Goal: Task Accomplishment & Management: Manage account settings

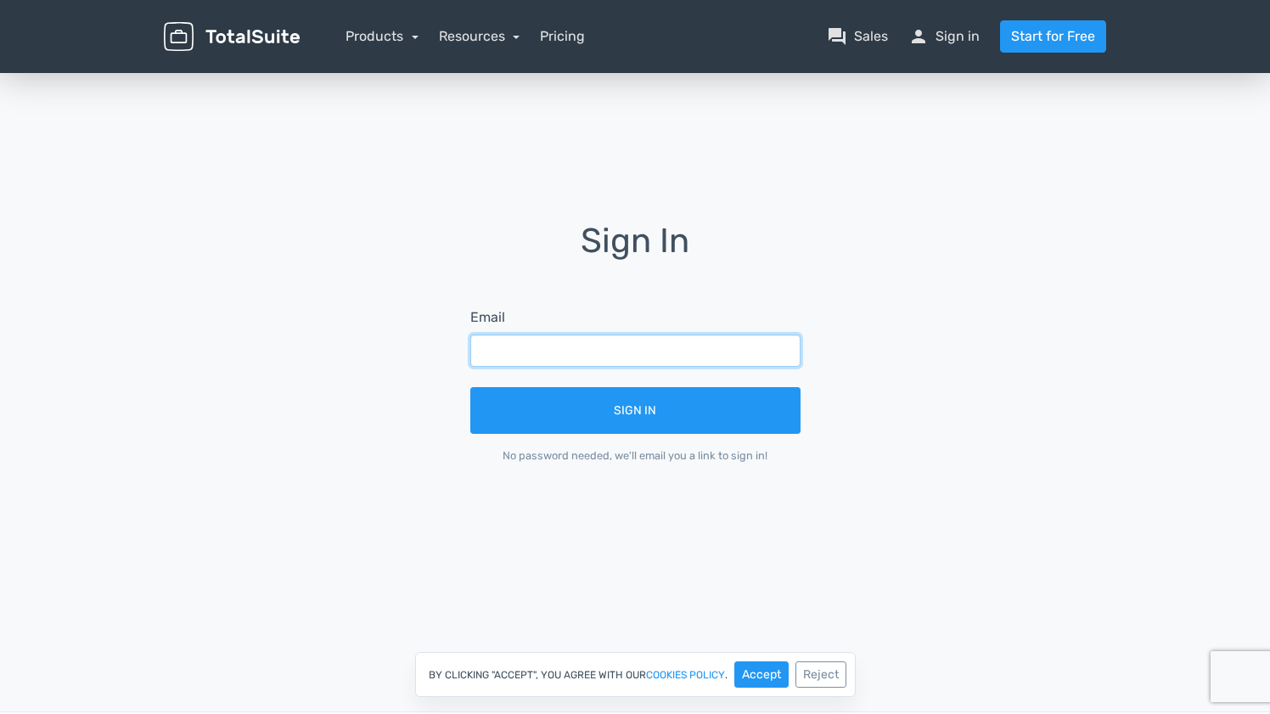
type input "[EMAIL_ADDRESS][DOMAIN_NAME]"
click at [635, 410] on button "Sign In" at bounding box center [635, 410] width 330 height 47
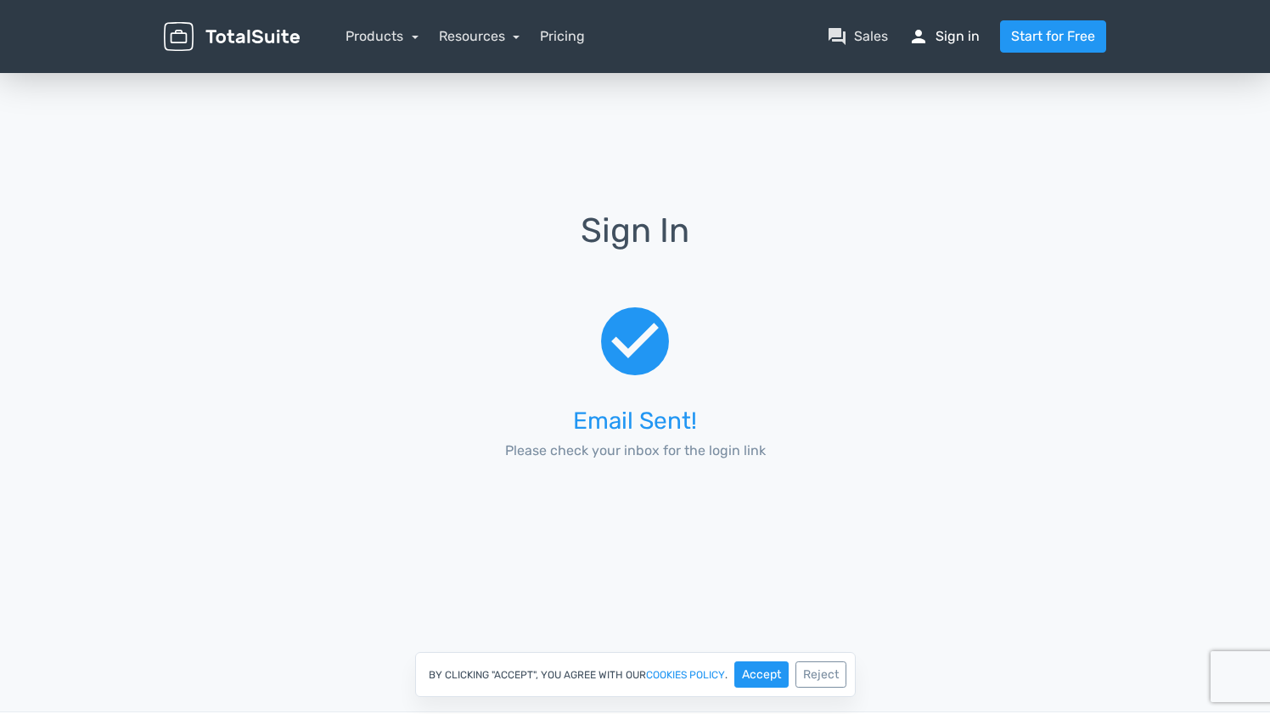
click at [967, 42] on link "person Sign in" at bounding box center [944, 36] width 71 height 20
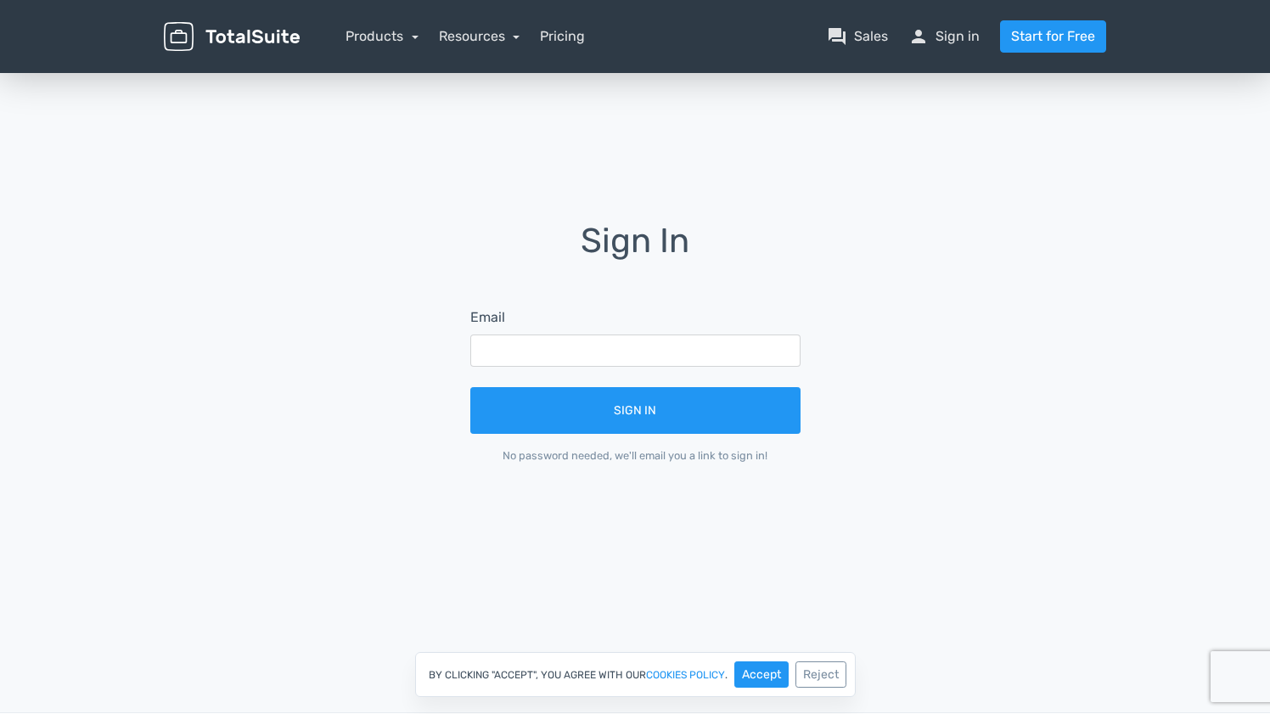
click at [712, 271] on h1 "Sign In" at bounding box center [636, 252] width 378 height 61
click at [577, 346] on input "text" at bounding box center [635, 351] width 330 height 32
type input "[EMAIL_ADDRESS][DOMAIN_NAME]"
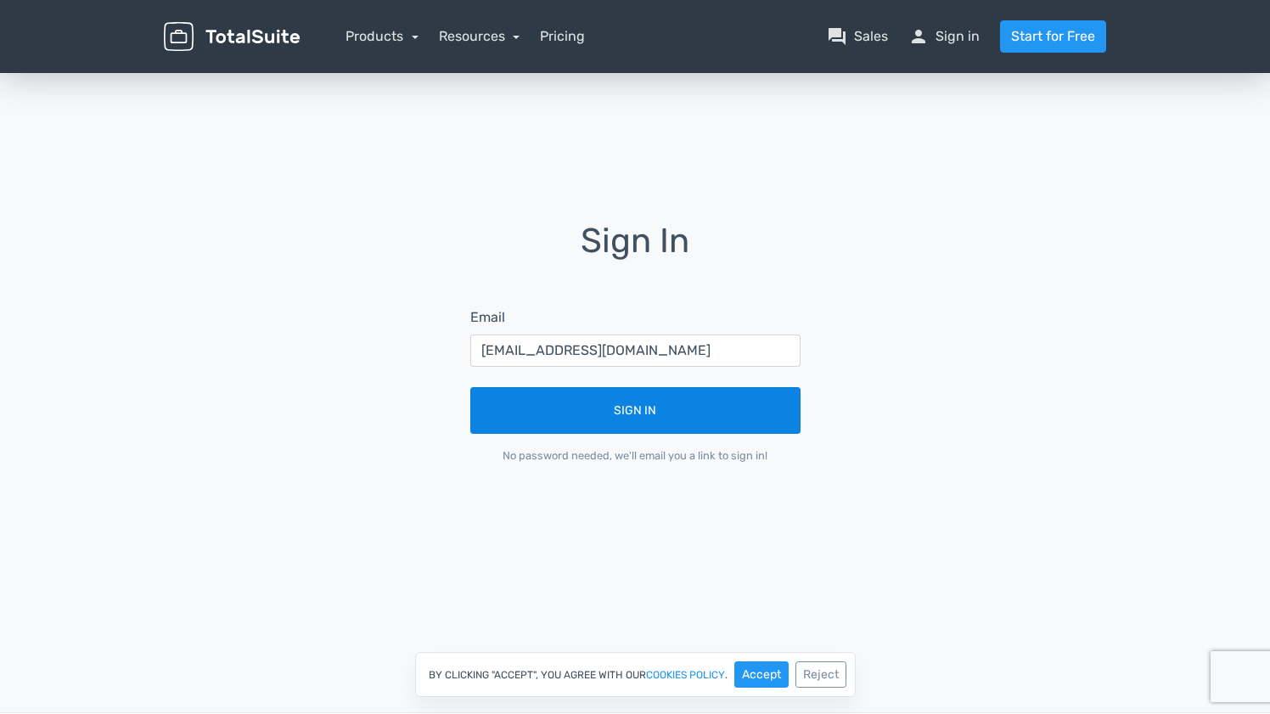
click at [593, 418] on button "Sign In" at bounding box center [635, 410] width 330 height 47
